Goal: Book appointment/travel/reservation

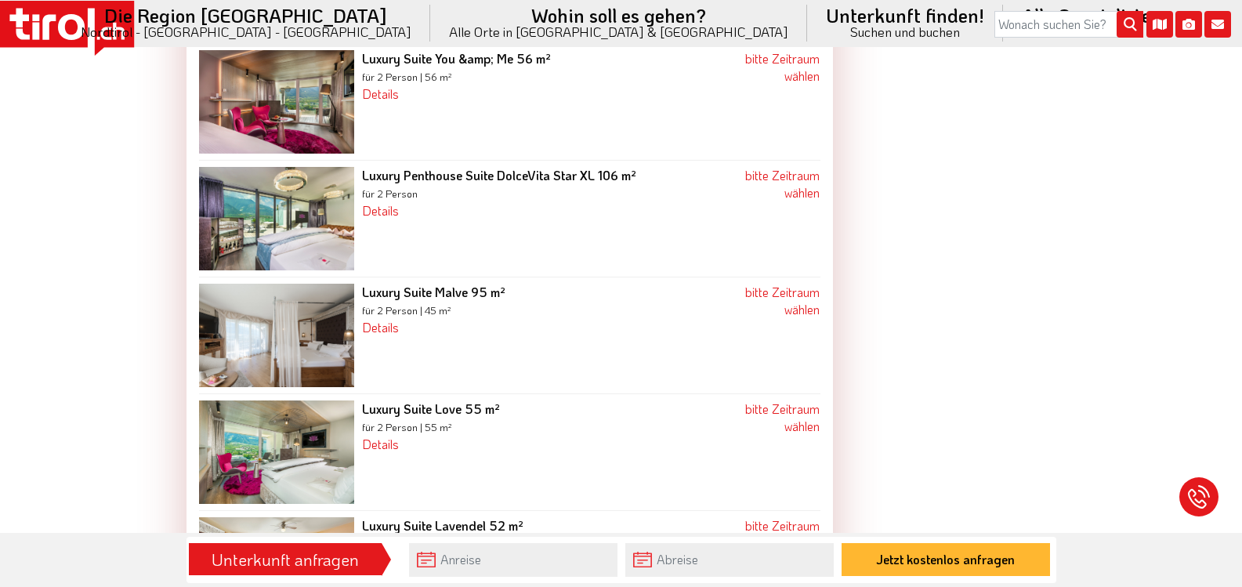
scroll to position [3683, 0]
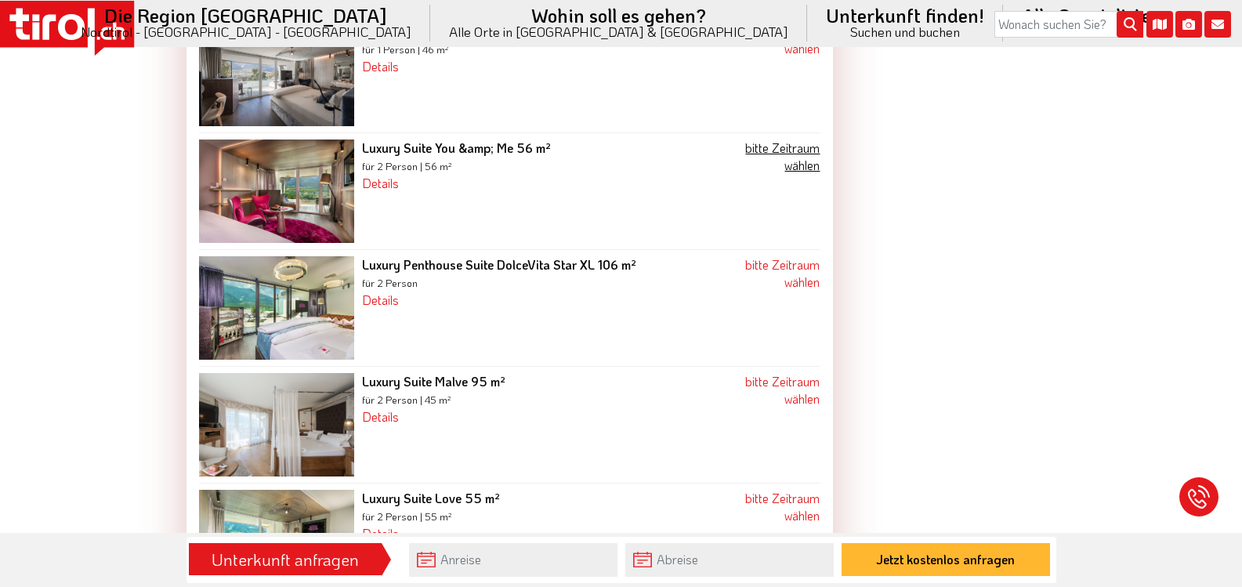
click at [787, 139] on link "bitte Zeitraum wählen" at bounding box center [782, 156] width 74 height 34
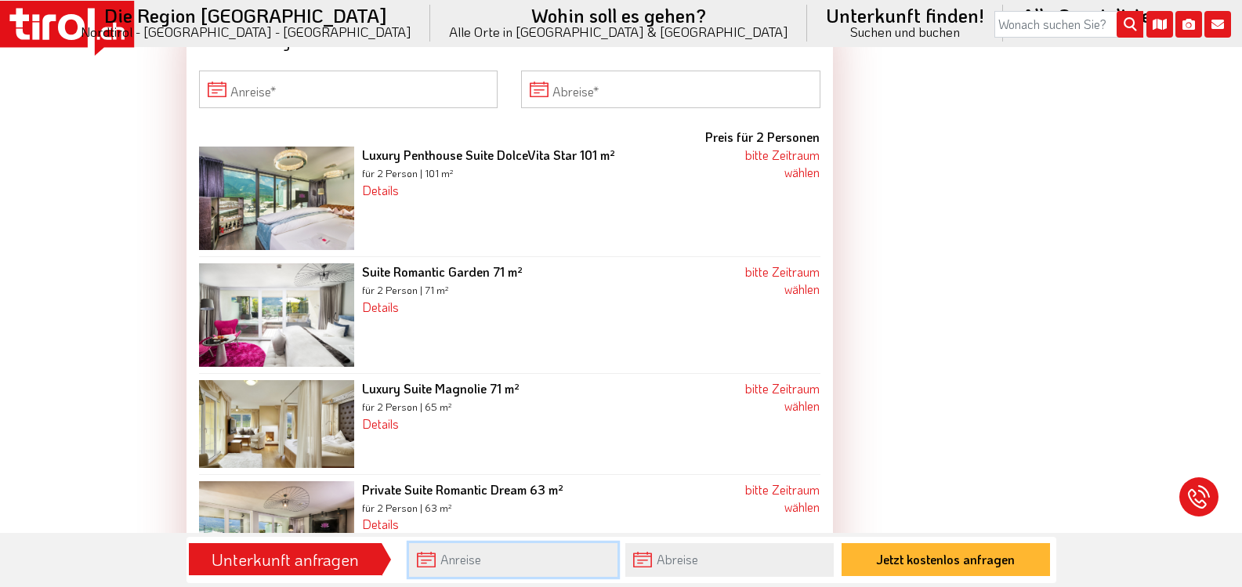
click at [450, 556] on input "text" at bounding box center [513, 560] width 208 height 34
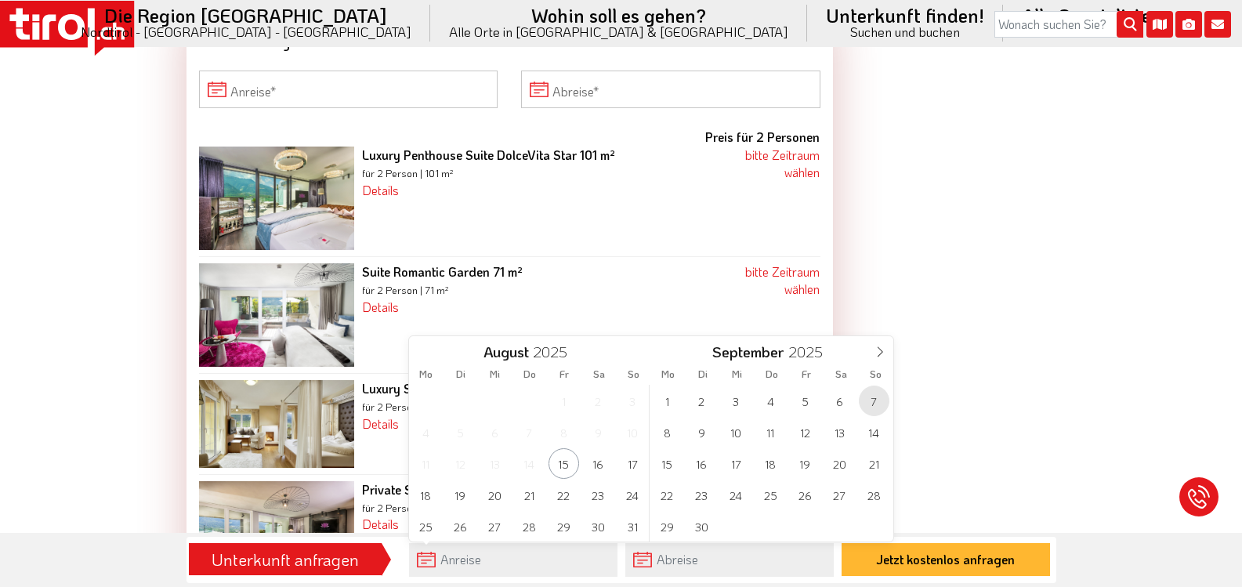
click at [881, 400] on span "7" at bounding box center [874, 400] width 31 height 31
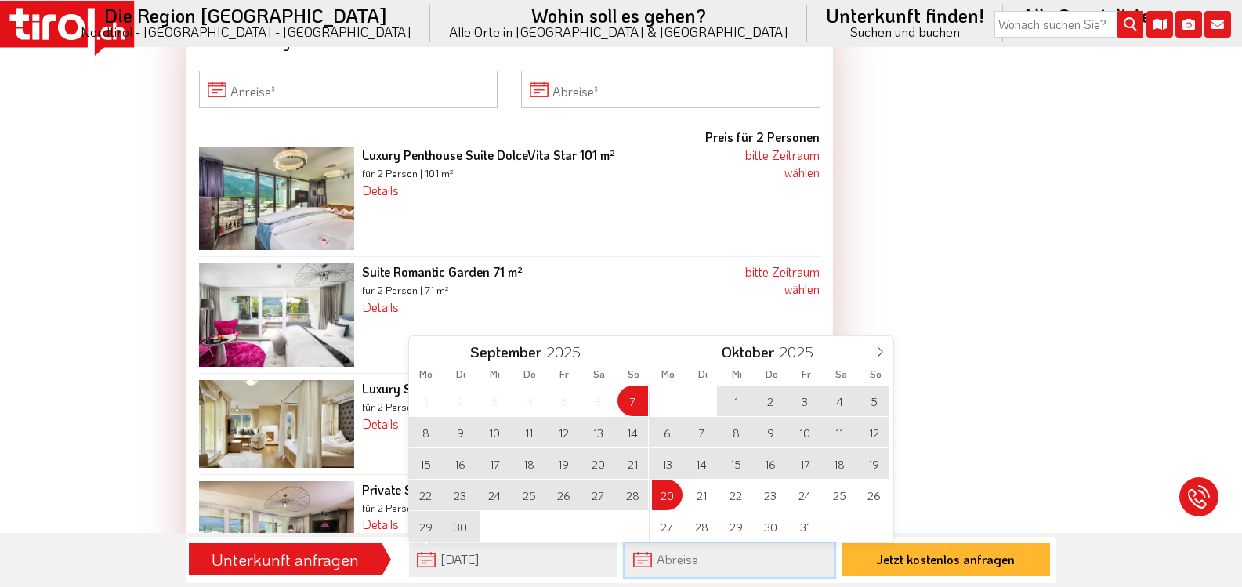
click at [706, 563] on input "text" at bounding box center [729, 560] width 208 height 34
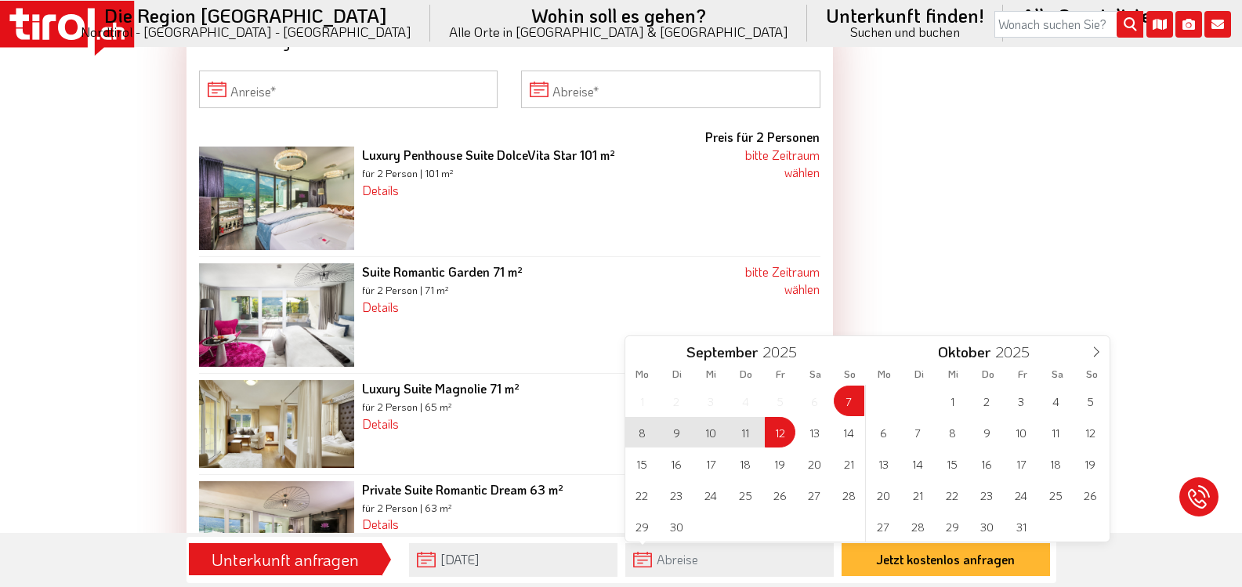
click at [784, 431] on span "12" at bounding box center [780, 432] width 31 height 31
type input "[DATE]"
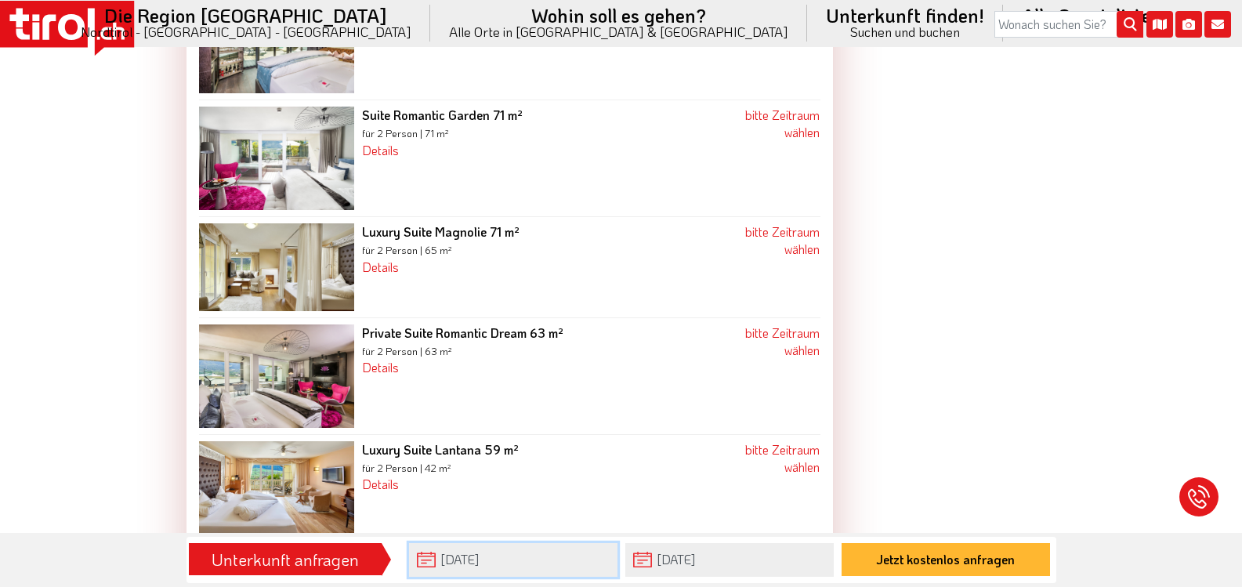
scroll to position [2644, 0]
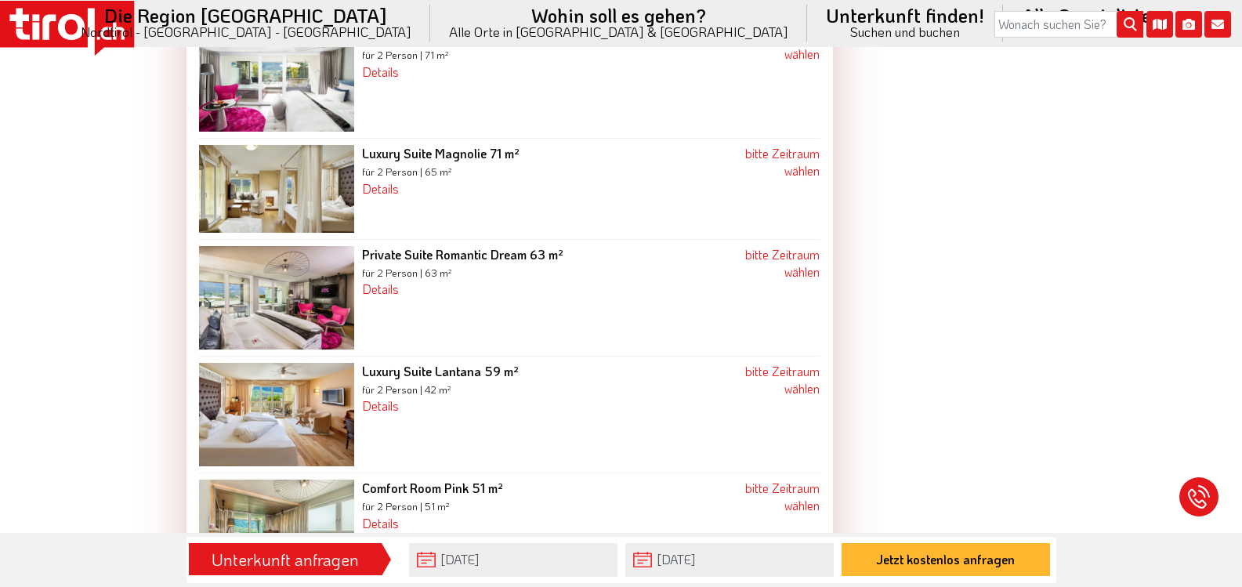
click at [339, 562] on div "Unterkunft anfragen" at bounding box center [285, 559] width 183 height 27
click at [260, 544] on div "Unterkunft anfragen" at bounding box center [285, 559] width 193 height 33
click at [253, 561] on div "Unterkunft anfragen" at bounding box center [285, 559] width 183 height 27
